Goal: Find specific page/section: Find specific page/section

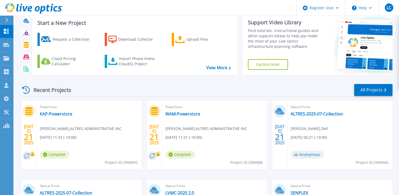
scroll to position [12, 0]
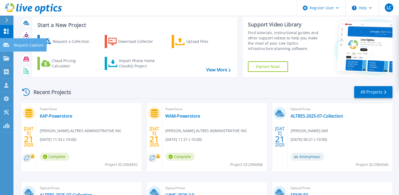
click at [5, 43] on div at bounding box center [6, 44] width 6 height 5
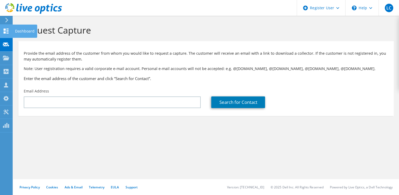
click at [3, 34] on div at bounding box center [6, 32] width 6 height 6
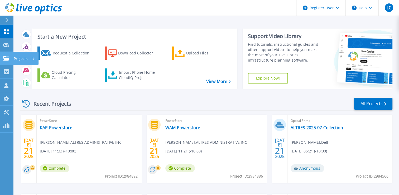
click at [7, 60] on icon at bounding box center [6, 58] width 6 height 4
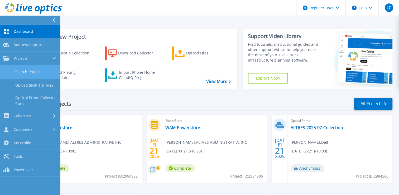
click at [23, 66] on link "Search Projects" at bounding box center [30, 71] width 60 height 13
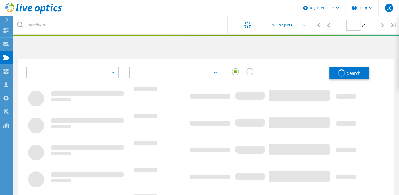
type input "1"
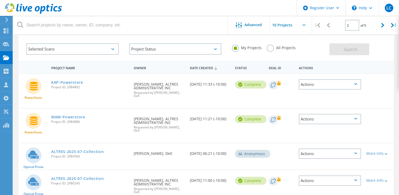
scroll to position [22, 0]
